Goal: Answer question/provide support

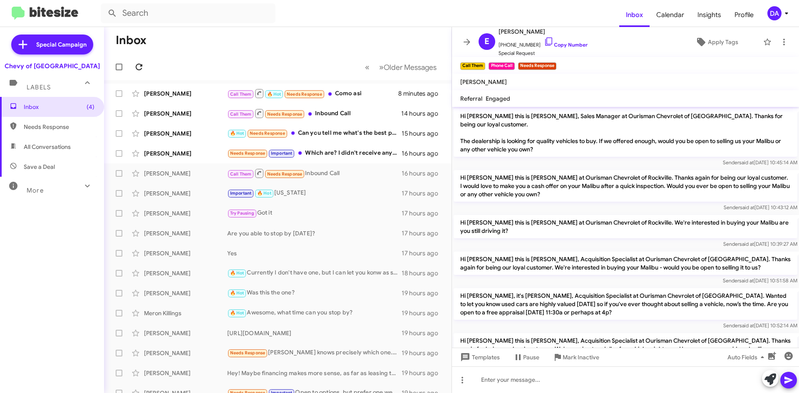
scroll to position [573, 0]
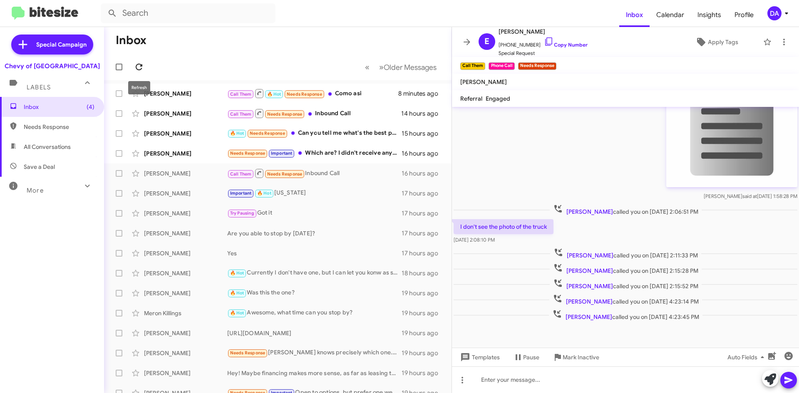
click at [135, 68] on icon at bounding box center [139, 67] width 10 height 10
click at [343, 89] on div "Call Them 🔥 Hot Needs Response Como asi" at bounding box center [319, 93] width 184 height 10
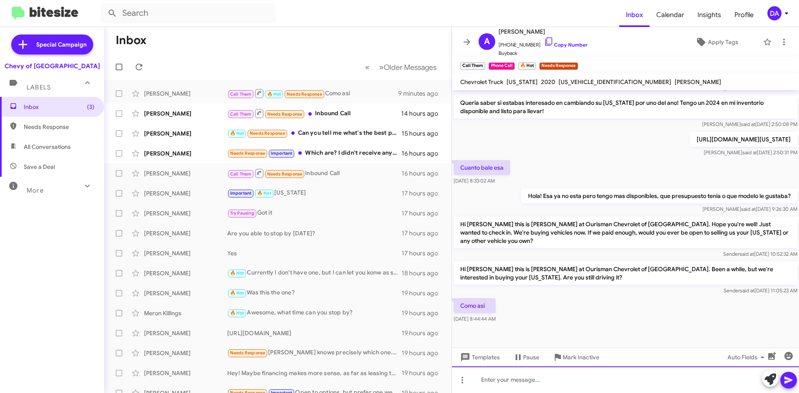
click at [521, 386] on div at bounding box center [625, 380] width 347 height 27
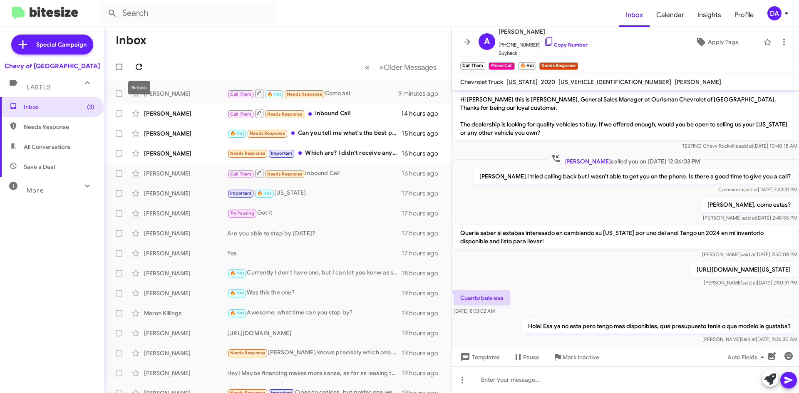
click at [137, 61] on button at bounding box center [139, 67] width 17 height 17
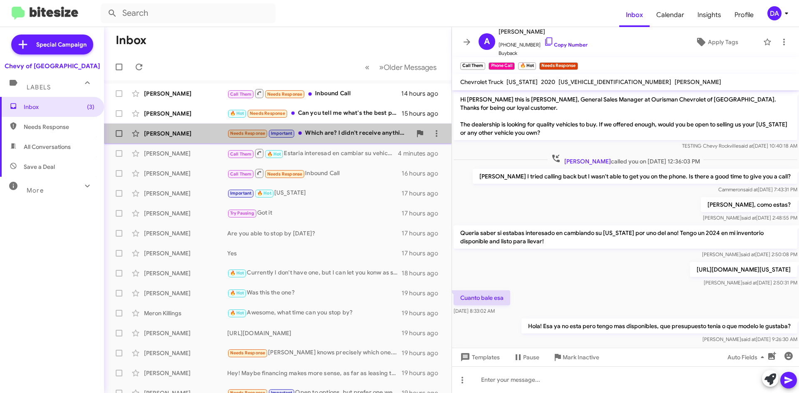
click at [330, 134] on div "Needs Response Important Which are? I didn't receive anything! In fact, you've …" at bounding box center [319, 134] width 184 height 10
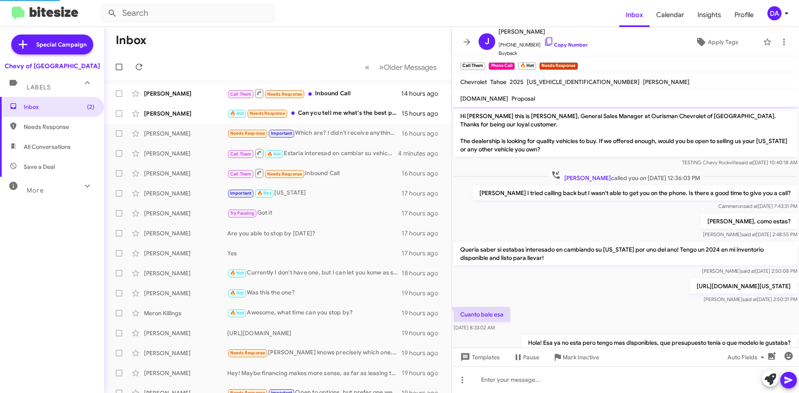
scroll to position [276, 0]
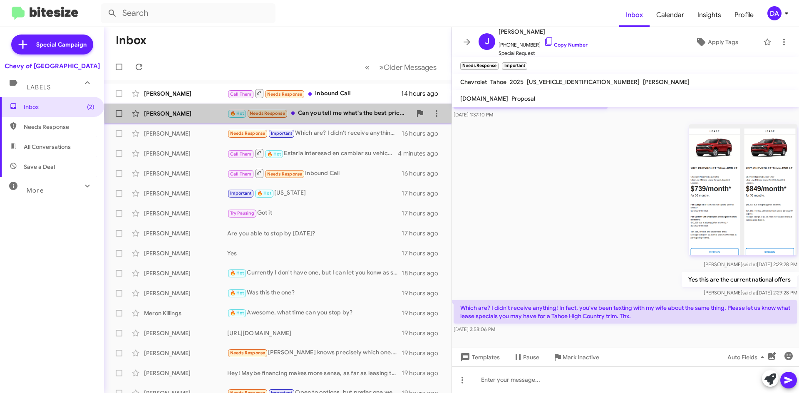
click at [357, 113] on div "🔥 Hot Needs Response Can you tell me what's the best price on the 2025 Red Subu…" at bounding box center [319, 114] width 184 height 10
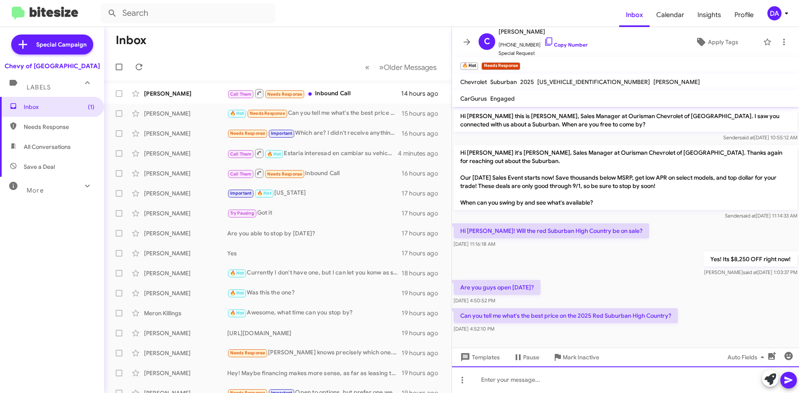
click at [575, 385] on div at bounding box center [625, 380] width 347 height 27
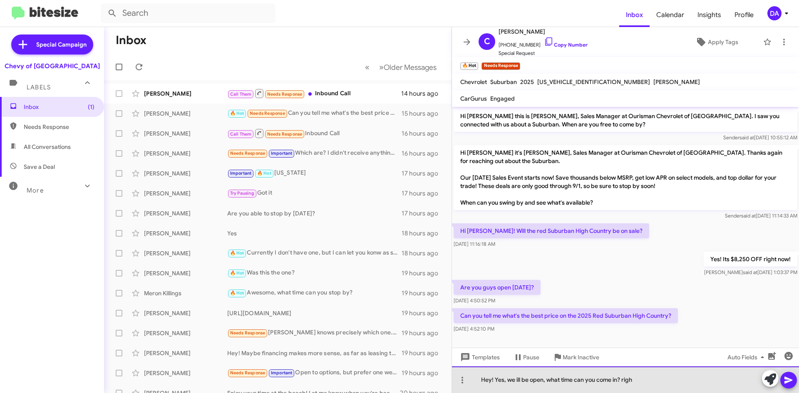
click at [516, 381] on div "Hey! Yes, we ill be open, what time can you come in? righ" at bounding box center [625, 380] width 347 height 27
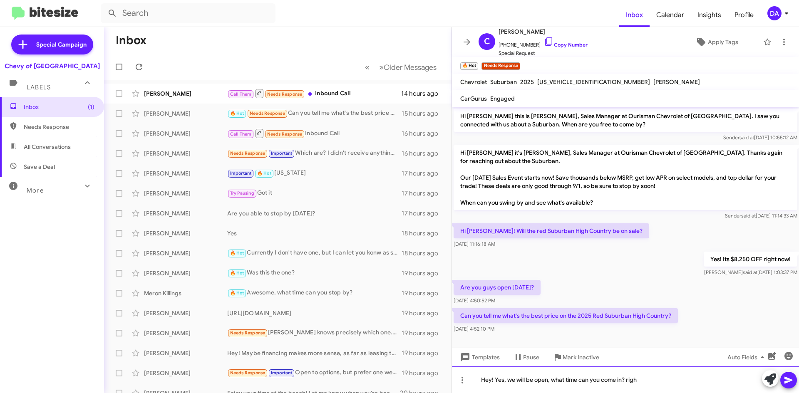
click at [646, 378] on div "Hey! Yes, we will be open, what time can you come in? righ" at bounding box center [625, 380] width 347 height 27
click at [709, 380] on div "Hey! Yes, we will be open, what time can you come in? Yes our online price is" at bounding box center [625, 380] width 347 height 27
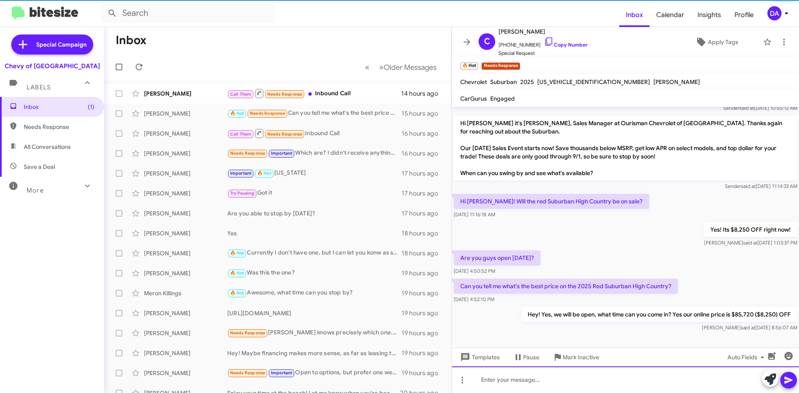
scroll to position [30, 0]
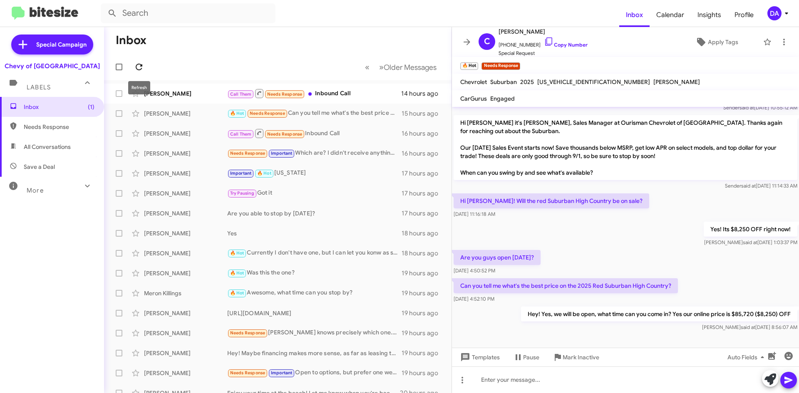
click at [144, 65] on icon at bounding box center [139, 67] width 10 height 10
click at [350, 90] on div "Call Them Needs Response Inbound Call" at bounding box center [319, 93] width 184 height 10
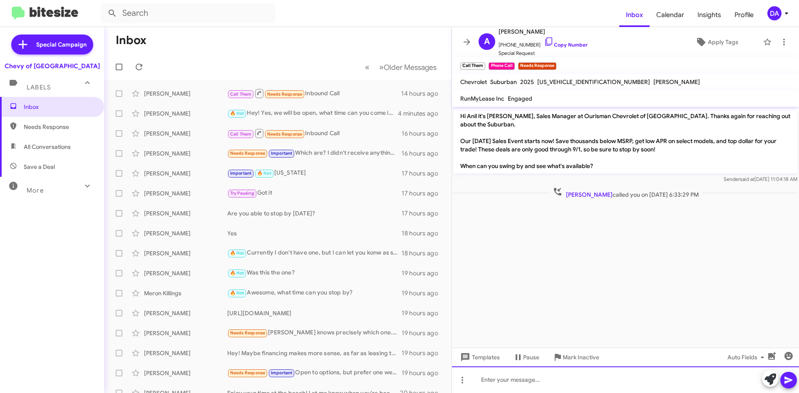
click at [581, 371] on div at bounding box center [625, 380] width 347 height 27
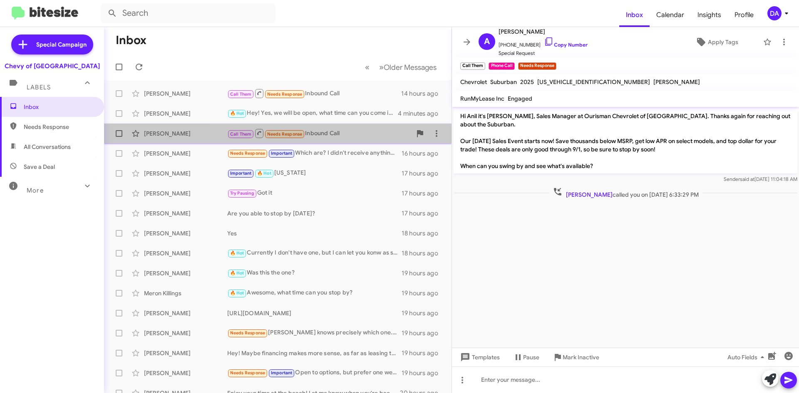
click at [334, 134] on div "Call Them Needs Response Inbound Call" at bounding box center [319, 133] width 184 height 10
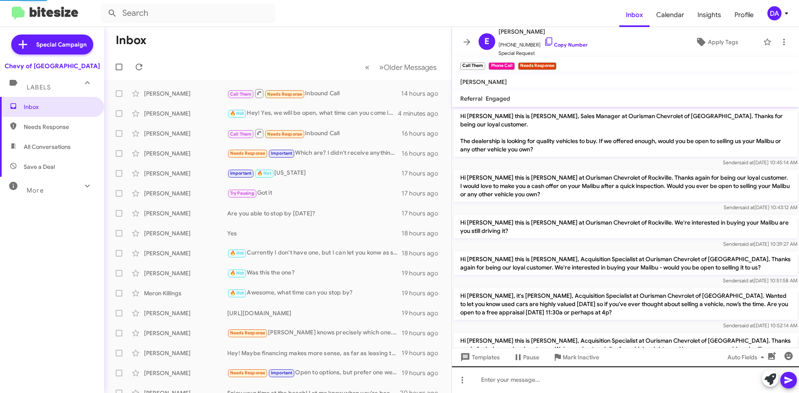
scroll to position [573, 0]
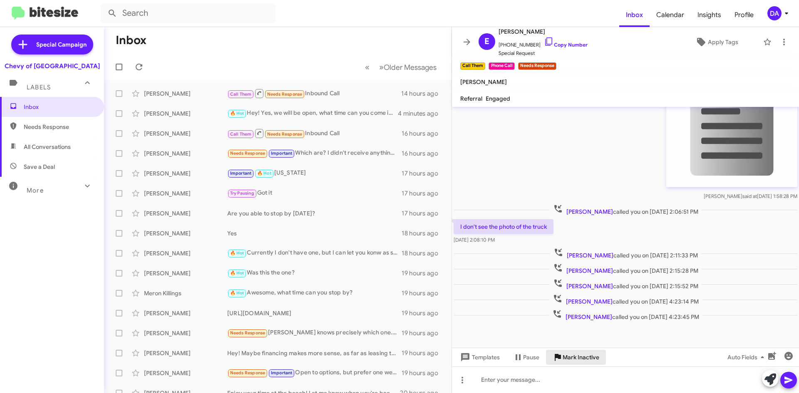
click at [587, 362] on span "Mark Inactive" at bounding box center [581, 357] width 37 height 15
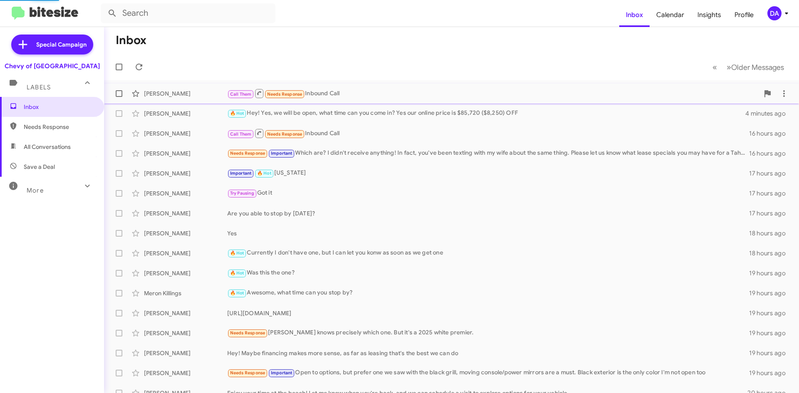
click at [332, 95] on div "Call Them Needs Response Inbound Call" at bounding box center [493, 93] width 532 height 10
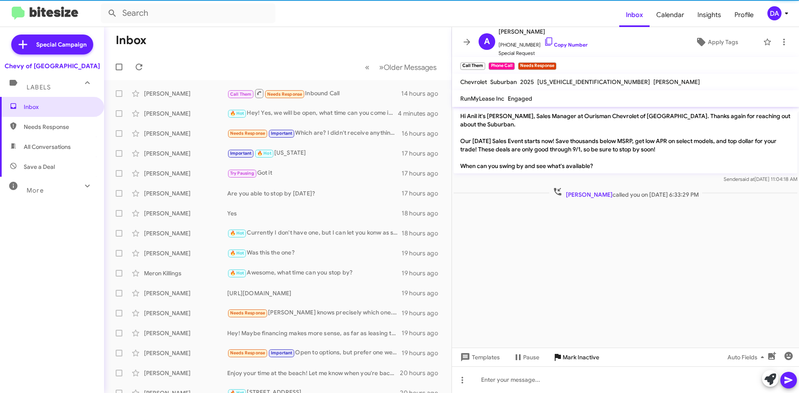
click at [581, 361] on span "Mark Inactive" at bounding box center [581, 357] width 37 height 15
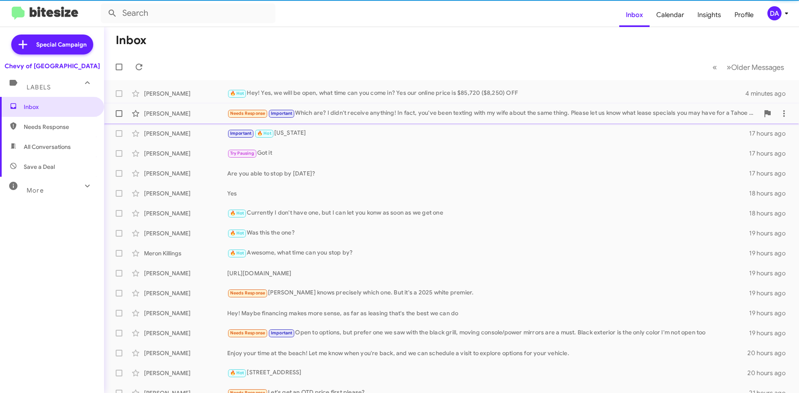
click at [345, 110] on div "Needs Response Important Which are? I didn't receive anything! In fact, you've …" at bounding box center [493, 114] width 532 height 10
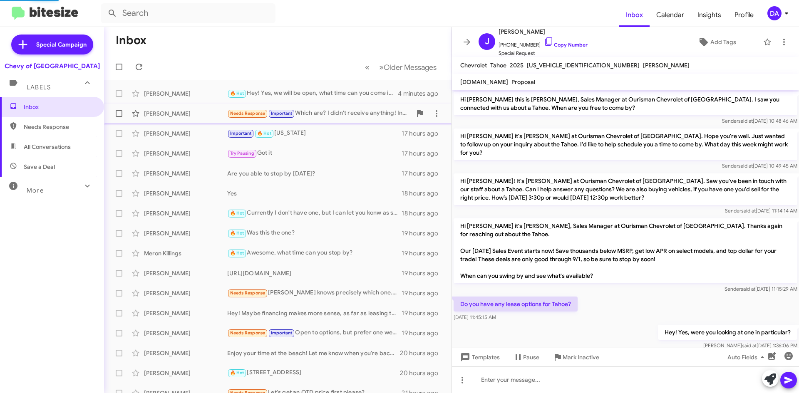
scroll to position [259, 0]
